Goal: Transaction & Acquisition: Purchase product/service

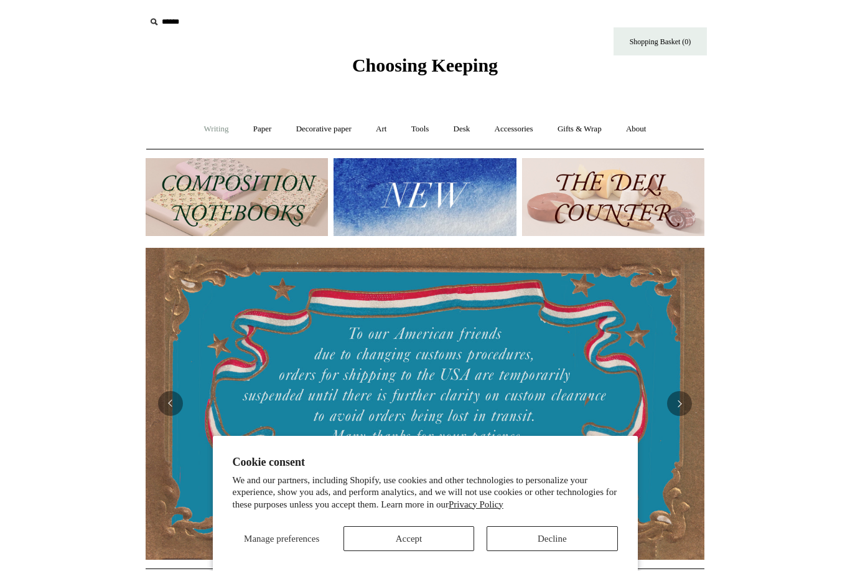
click at [213, 141] on link "Writing +" at bounding box center [216, 129] width 47 height 33
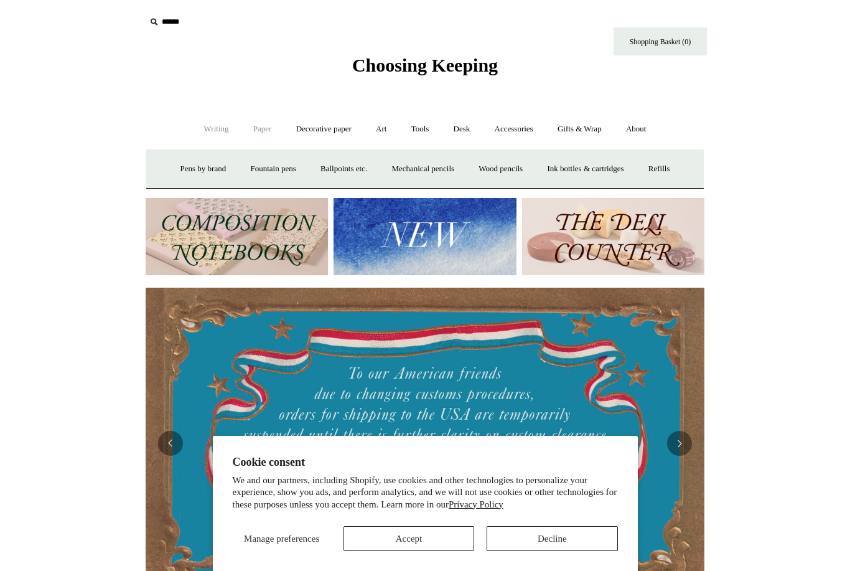
click at [263, 135] on link "Paper +" at bounding box center [262, 129] width 41 height 33
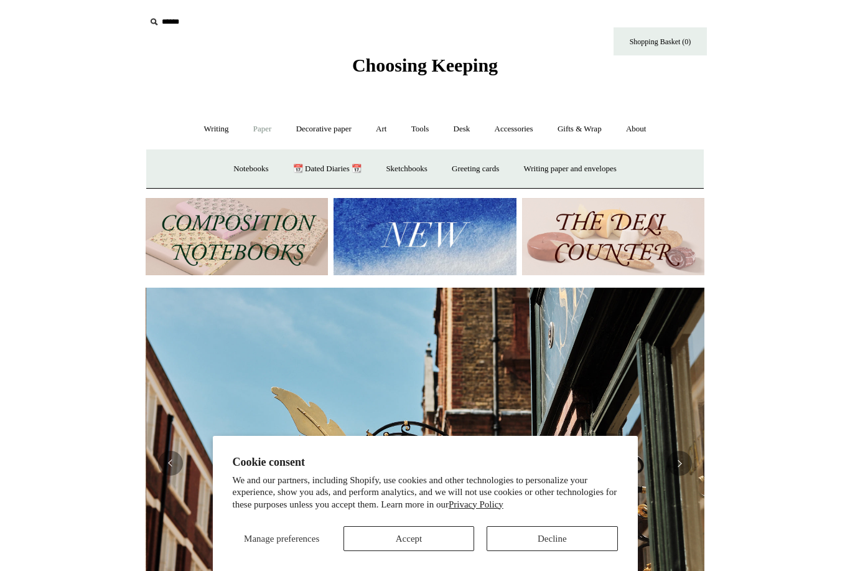
scroll to position [0, 559]
click at [324, 171] on link "📆 Dated Diaries 📆" at bounding box center [327, 168] width 91 height 33
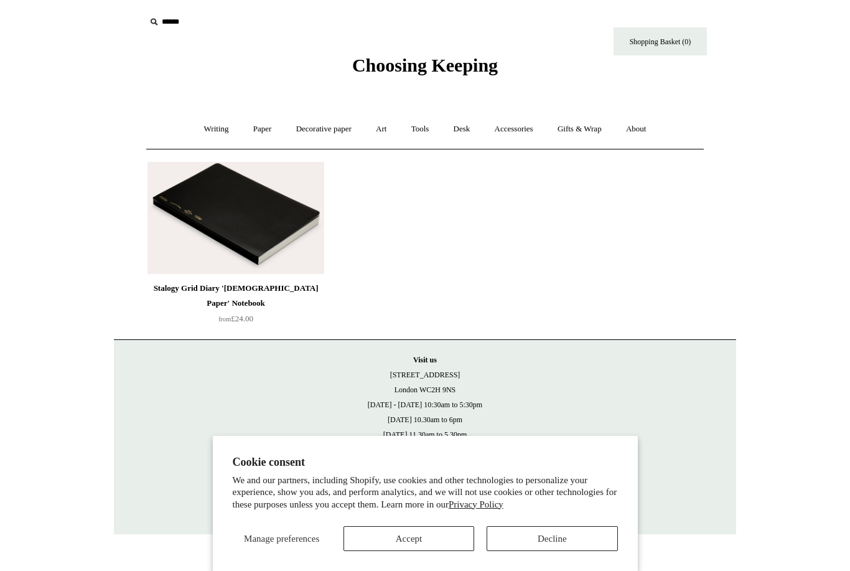
click at [274, 267] on img at bounding box center [235, 218] width 177 height 112
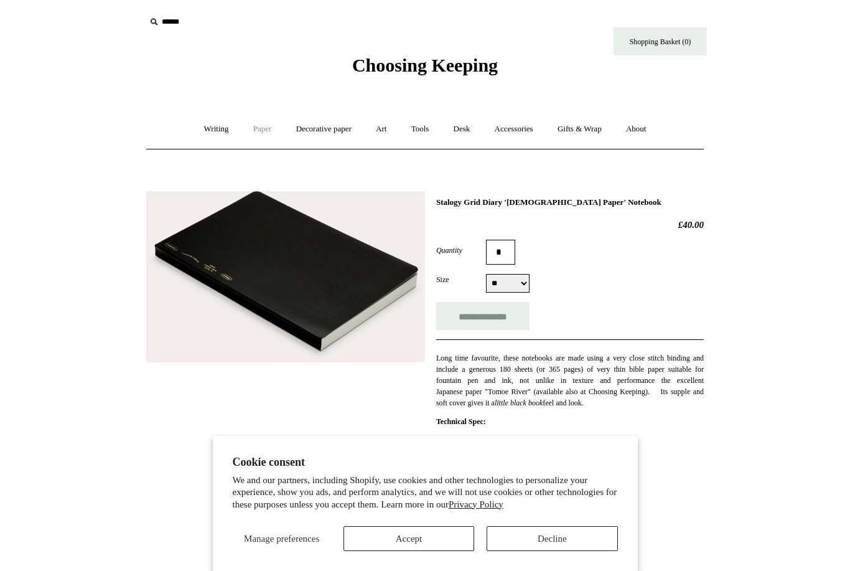
click at [262, 136] on link "Paper +" at bounding box center [262, 129] width 41 height 33
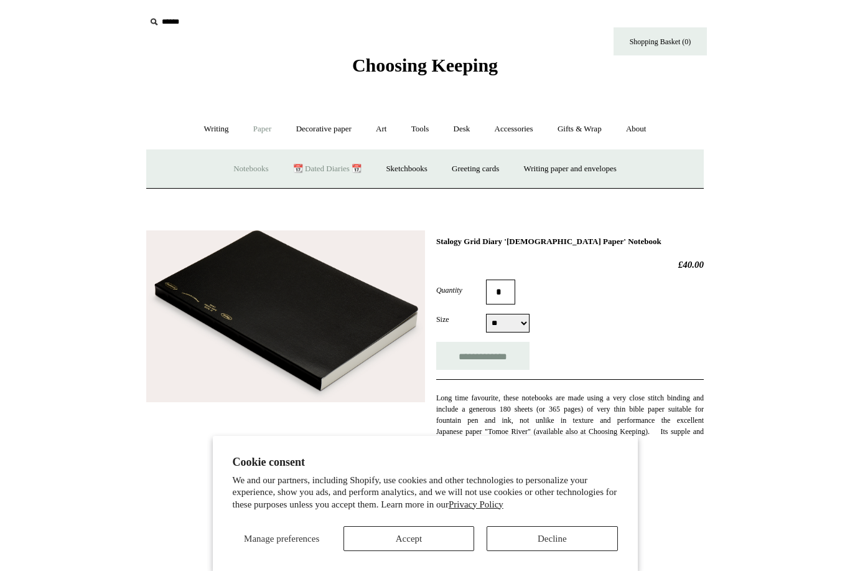
click at [246, 169] on link "Notebooks +" at bounding box center [250, 168] width 57 height 33
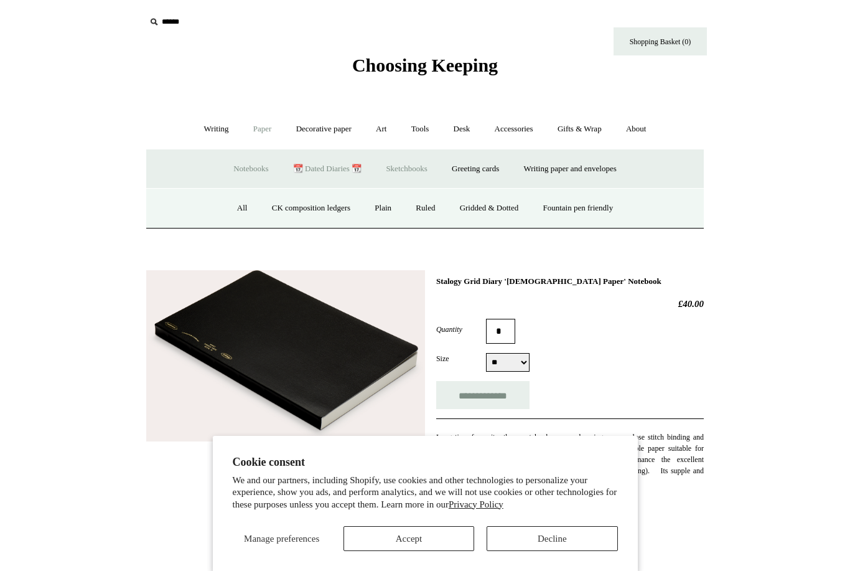
click at [408, 179] on link "Sketchbooks +" at bounding box center [406, 168] width 63 height 33
click at [477, 174] on link "Greeting cards +" at bounding box center [476, 168] width 70 height 33
click at [592, 170] on link "Writing paper and envelopes +" at bounding box center [570, 168] width 115 height 33
